Goal: Find specific page/section: Find specific page/section

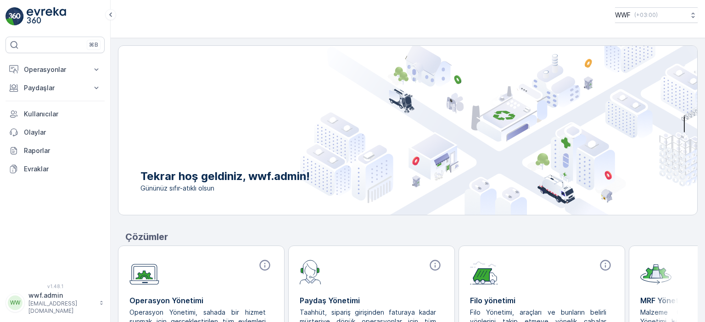
click at [63, 309] on p "[EMAIL_ADDRESS][DOMAIN_NAME]" at bounding box center [61, 307] width 66 height 15
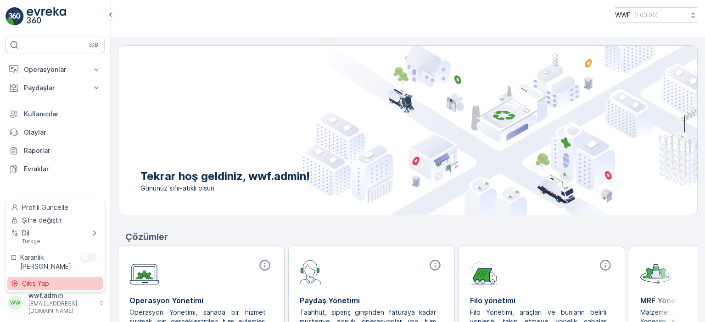
click at [49, 282] on span "Çıkış Yap" at bounding box center [35, 283] width 27 height 9
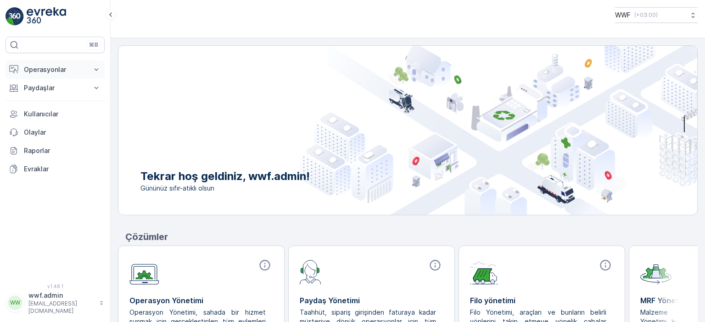
click at [57, 72] on p "Operasyonlar" at bounding box center [55, 69] width 62 height 9
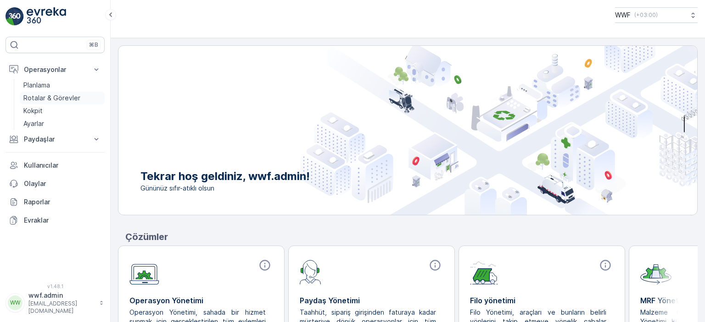
click at [49, 99] on p "Rotalar & Görevler" at bounding box center [51, 98] width 57 height 9
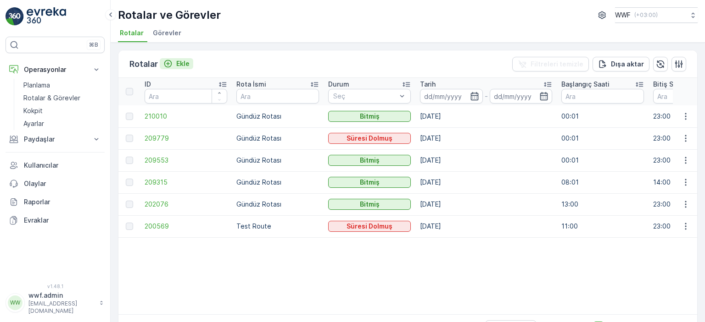
click at [176, 63] on p "Ekle" at bounding box center [182, 63] width 13 height 9
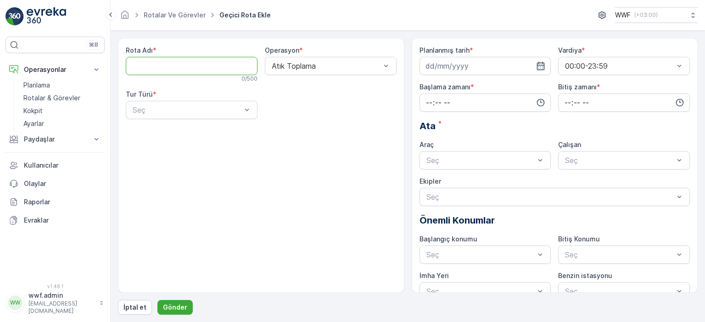
click at [231, 66] on Adı "Rota Adı" at bounding box center [192, 66] width 132 height 18
click at [144, 146] on div "Rota Adı * 0 / 500 Operasyon * Atık Toplama Tur Türü * Seç" at bounding box center [261, 165] width 286 height 255
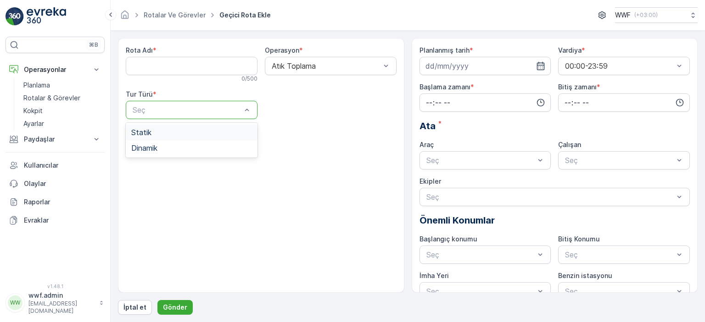
click at [165, 112] on div at bounding box center [187, 110] width 111 height 8
click at [171, 183] on div "Rota Adı * 0 / 500 Operasyon * Atık Toplama Tur Türü * 2 results available. Use…" at bounding box center [261, 165] width 286 height 255
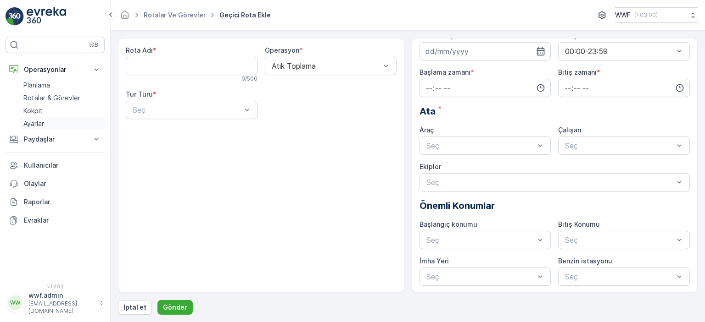
click at [45, 121] on link "Ayarlar" at bounding box center [62, 123] width 85 height 13
click at [47, 84] on p "Planlama" at bounding box center [36, 85] width 27 height 9
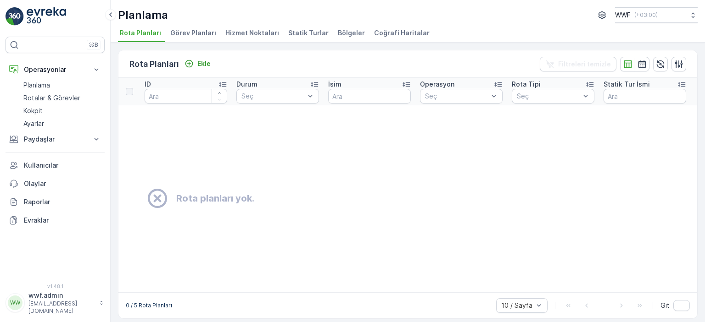
click at [195, 37] on span "Görev Planları" at bounding box center [193, 32] width 46 height 9
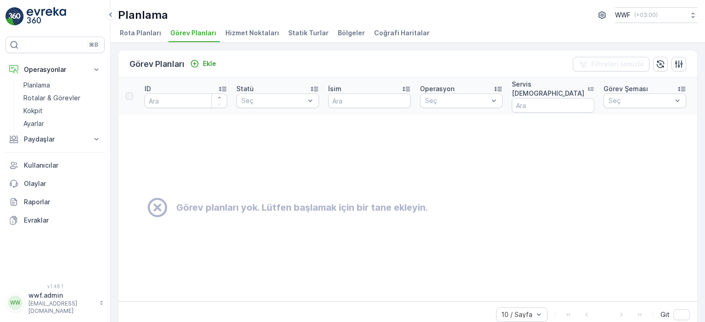
click at [239, 33] on span "Hizmet Noktaları" at bounding box center [252, 32] width 54 height 9
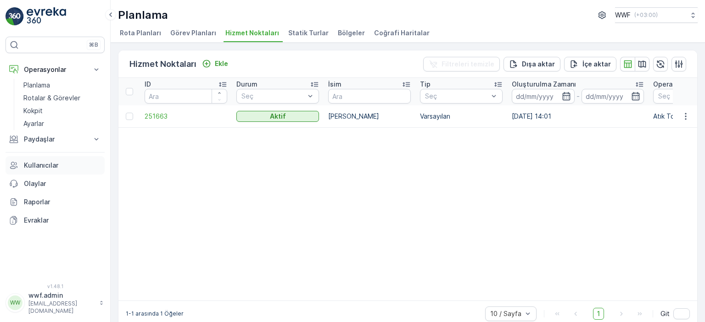
click at [40, 160] on link "Kullanıcılar" at bounding box center [55, 165] width 99 height 18
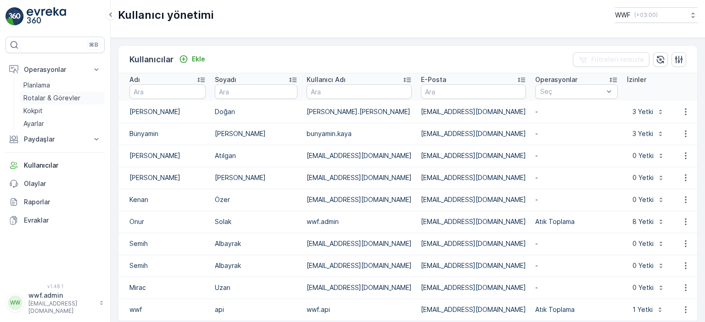
click at [39, 96] on p "Rotalar & Görevler" at bounding box center [51, 98] width 57 height 9
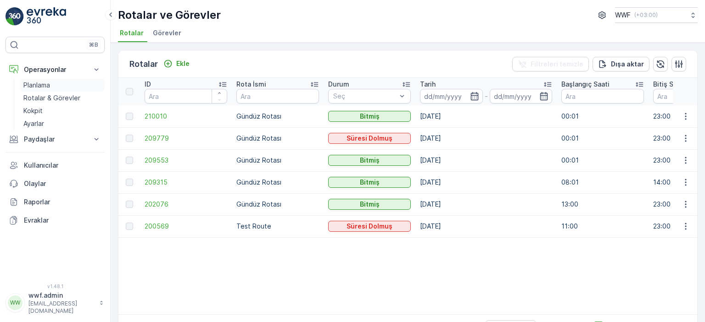
click at [39, 82] on p "Planlama" at bounding box center [36, 85] width 27 height 9
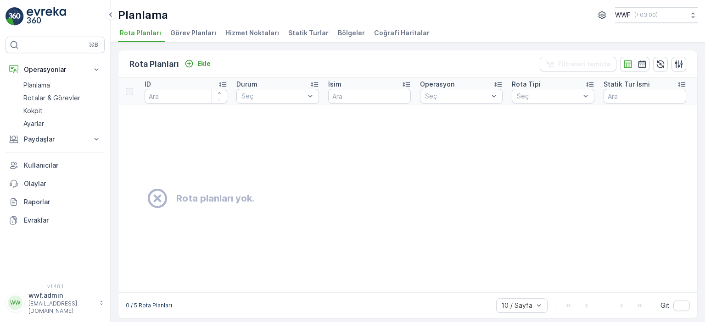
click at [185, 33] on span "Görev Planları" at bounding box center [193, 32] width 46 height 9
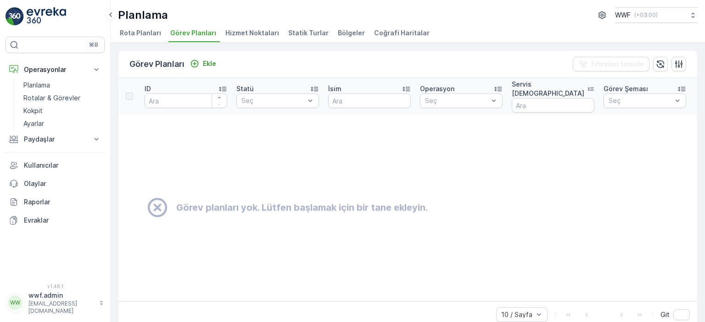
click at [149, 34] on span "Rota Planları" at bounding box center [140, 32] width 41 height 9
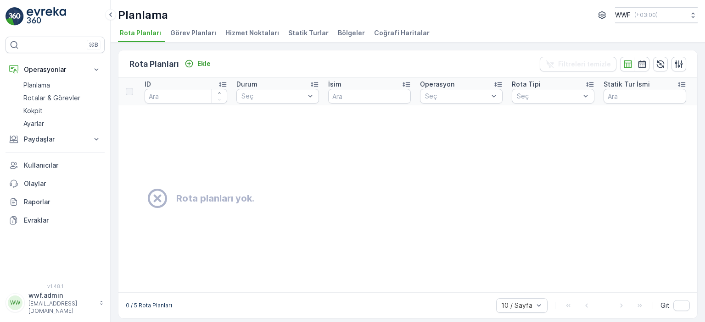
click at [494, 200] on div "Rota planları yok." at bounding box center [450, 198] width 642 height 23
